Goal: Find specific page/section: Find specific page/section

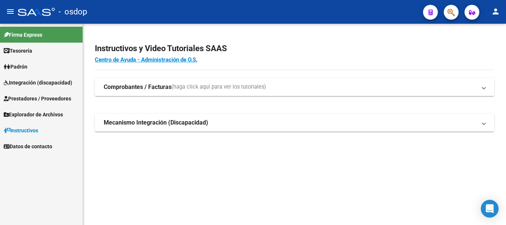
click at [33, 97] on span "Prestadores / Proveedores" at bounding box center [37, 98] width 67 height 8
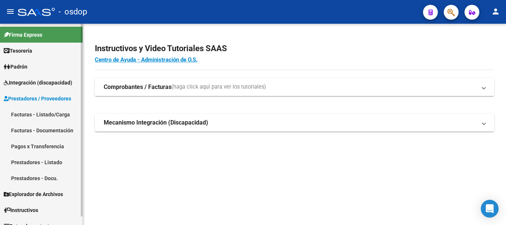
click at [41, 112] on link "Facturas - Listado/Carga" at bounding box center [41, 114] width 83 height 16
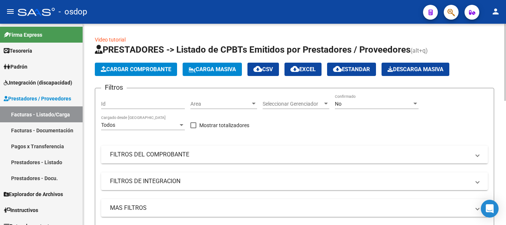
scroll to position [74, 0]
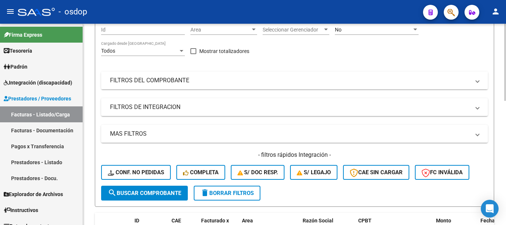
click at [186, 82] on mat-panel-title "FILTROS DEL COMPROBANTE" at bounding box center [290, 80] width 360 height 8
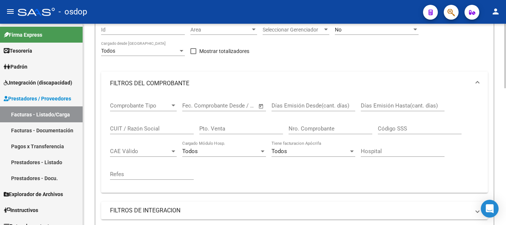
click at [143, 129] on input "CUIT / Razón Social" at bounding box center [152, 128] width 84 height 7
type input "a"
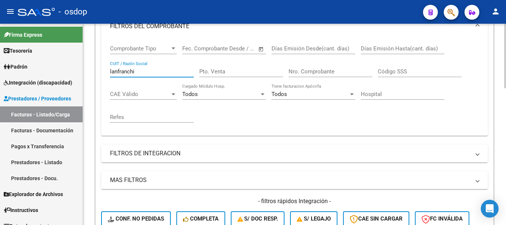
scroll to position [222, 0]
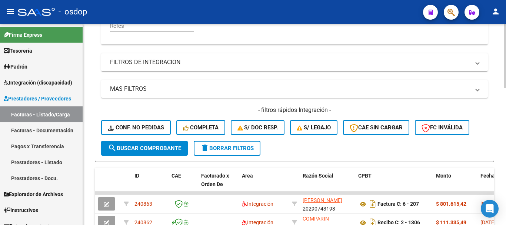
type input "lanfranchi"
click at [135, 152] on button "search Buscar Comprobante" at bounding box center [144, 148] width 87 height 15
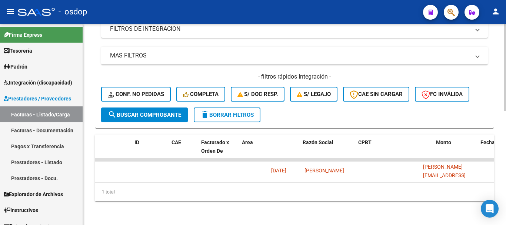
scroll to position [0, 0]
